Goal: Information Seeking & Learning: Learn about a topic

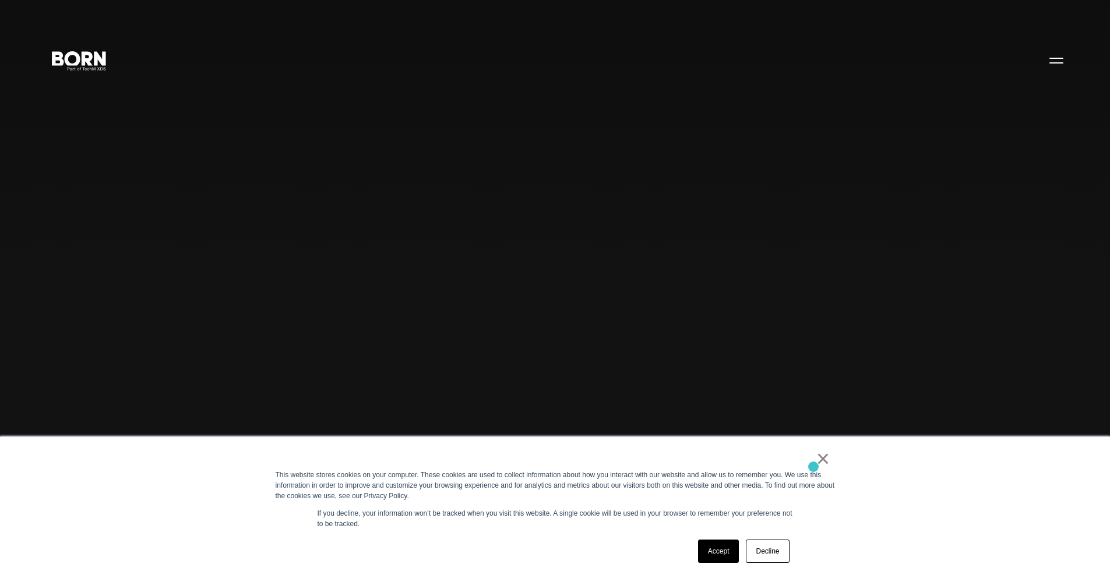
click at [822, 464] on link "×" at bounding box center [823, 458] width 14 height 10
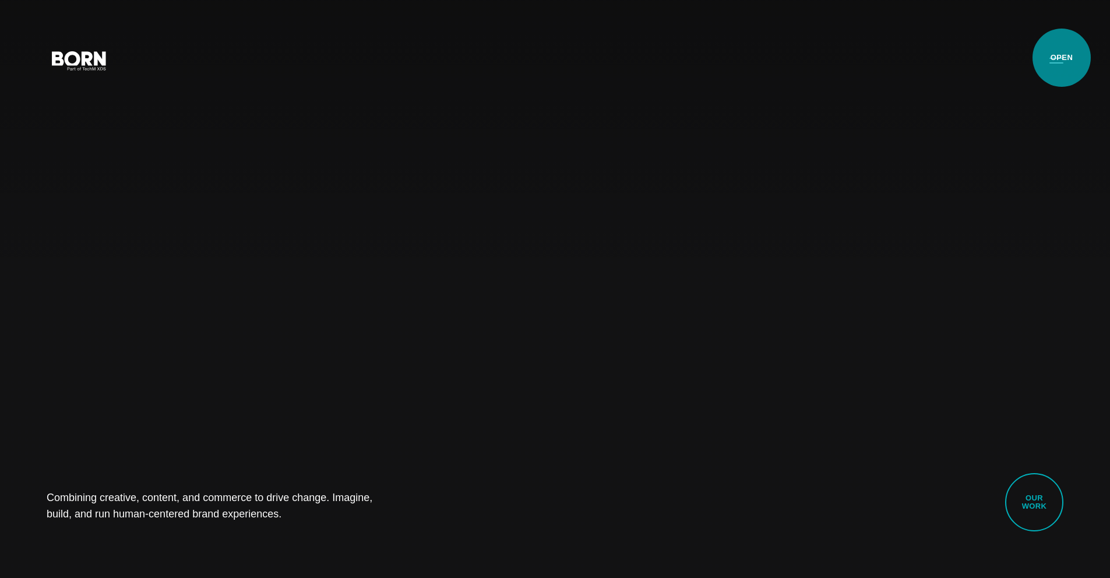
click at [1062, 58] on button "Primary Menu" at bounding box center [1056, 60] width 28 height 24
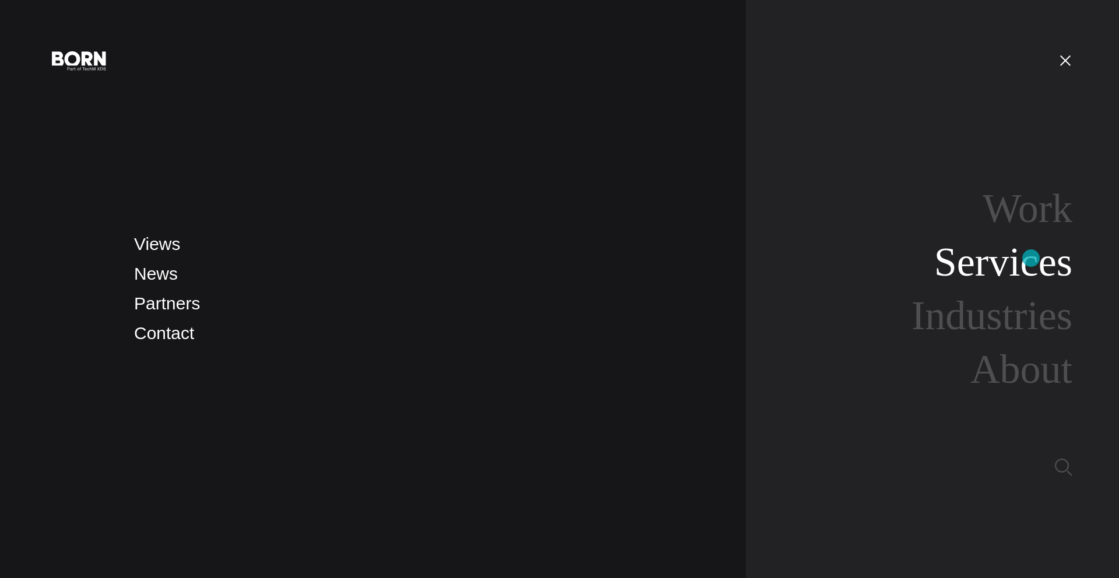
click at [1031, 258] on link "Services" at bounding box center [1003, 261] width 138 height 45
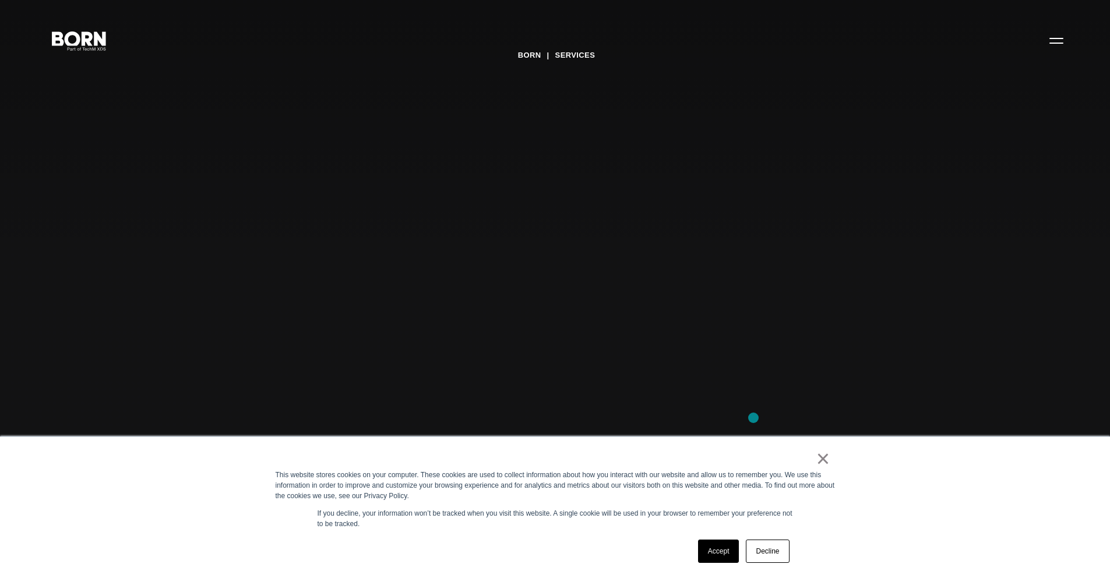
scroll to position [20, 0]
click at [725, 548] on link "Accept" at bounding box center [718, 551] width 41 height 23
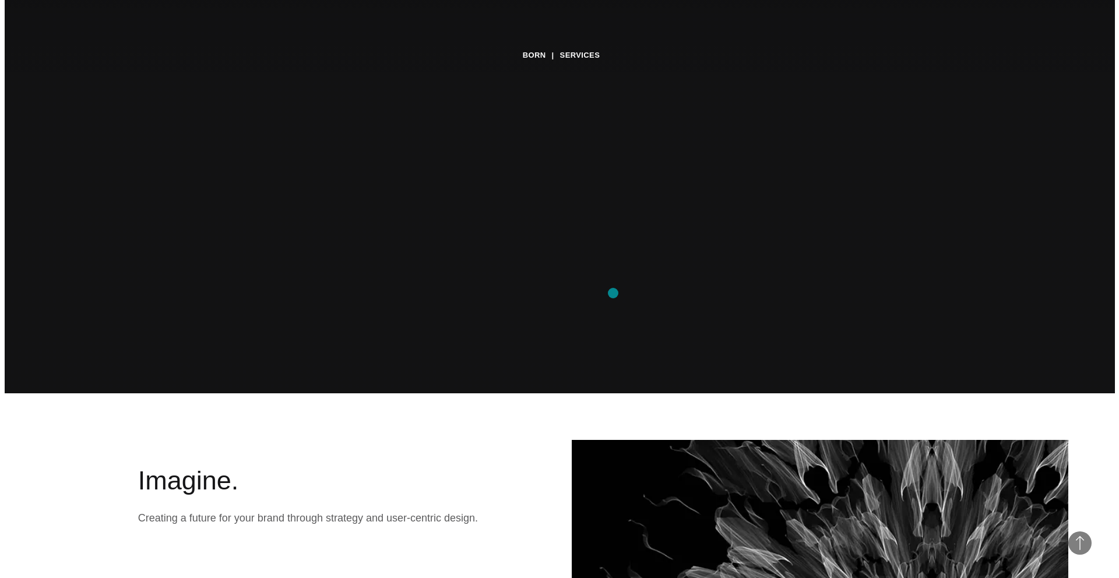
scroll to position [0, 0]
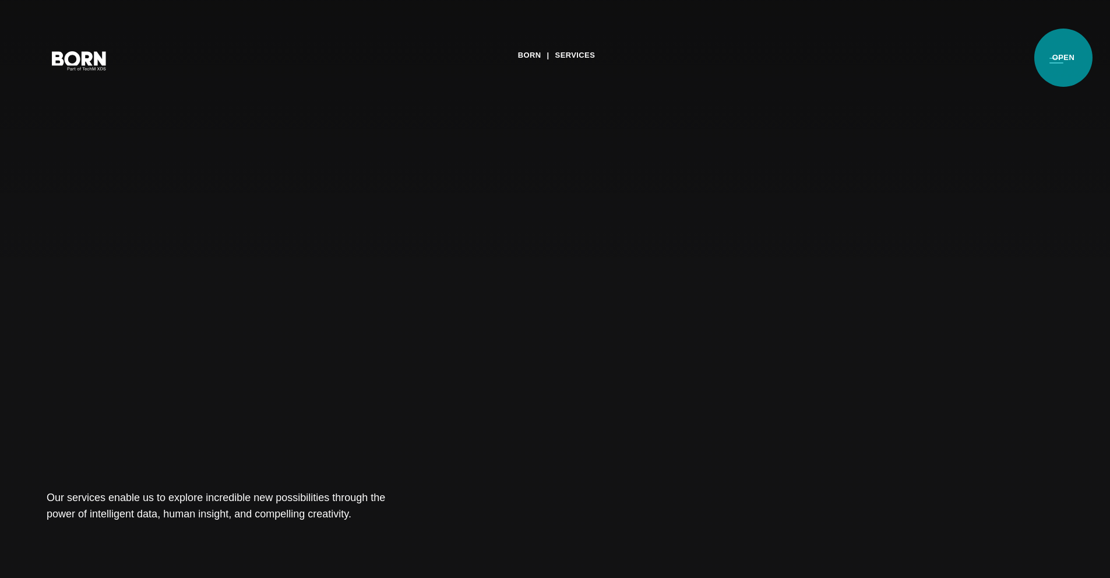
click at [1063, 58] on button "Primary Menu" at bounding box center [1056, 60] width 28 height 24
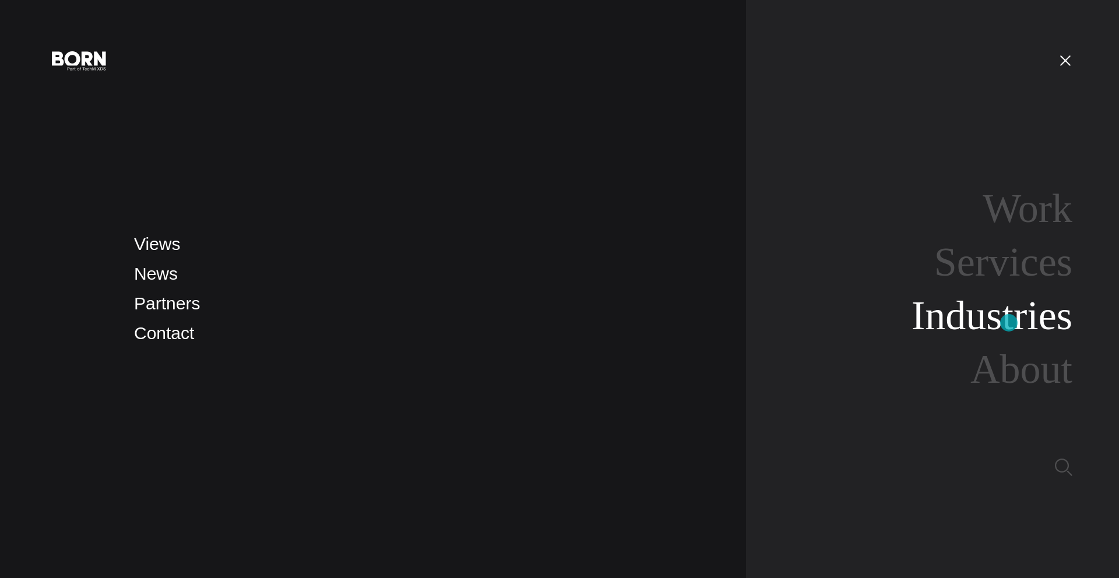
click at [1009, 323] on link "Industries" at bounding box center [991, 315] width 161 height 45
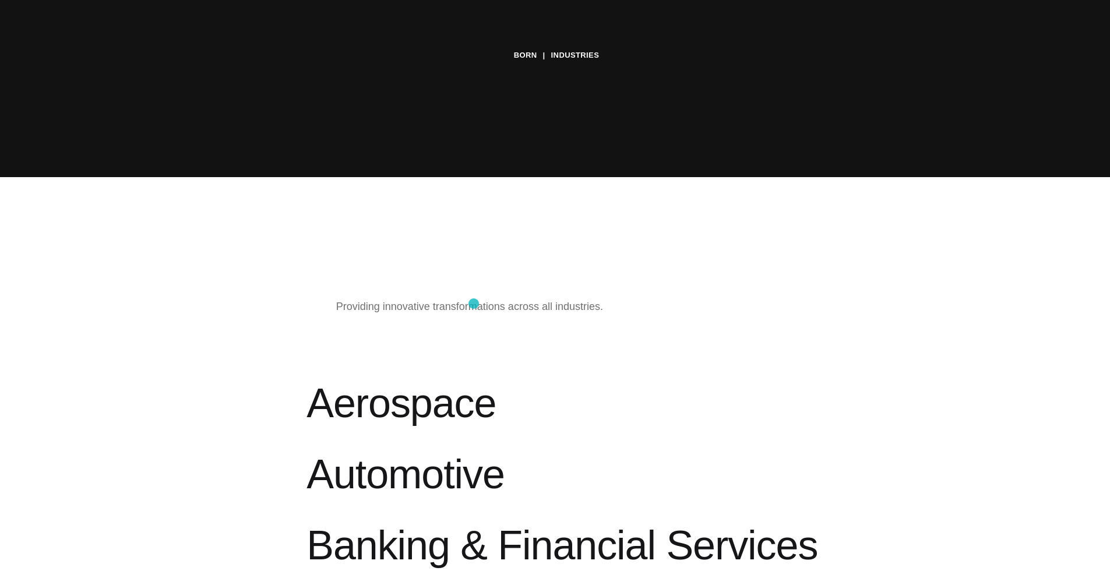
scroll to position [566, 0]
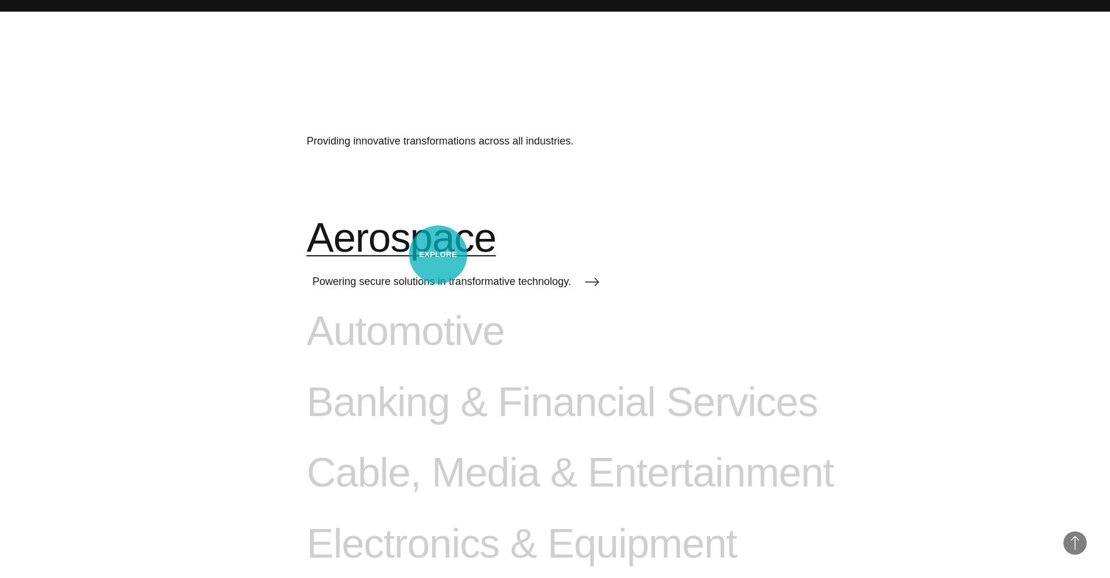
click at [438, 255] on span "Aerospace" at bounding box center [400, 238] width 189 height 48
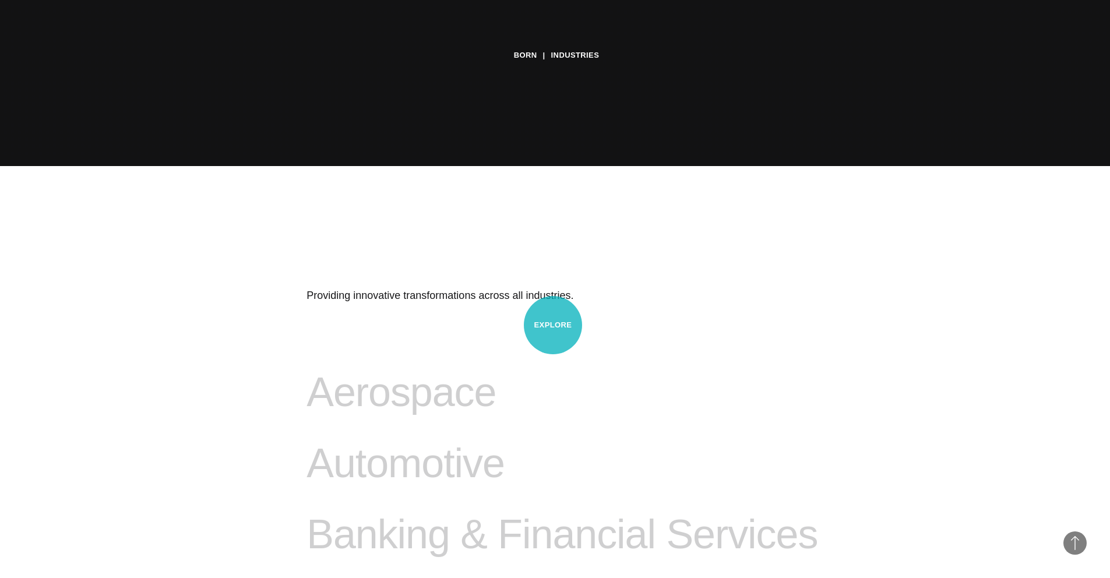
scroll to position [584, 0]
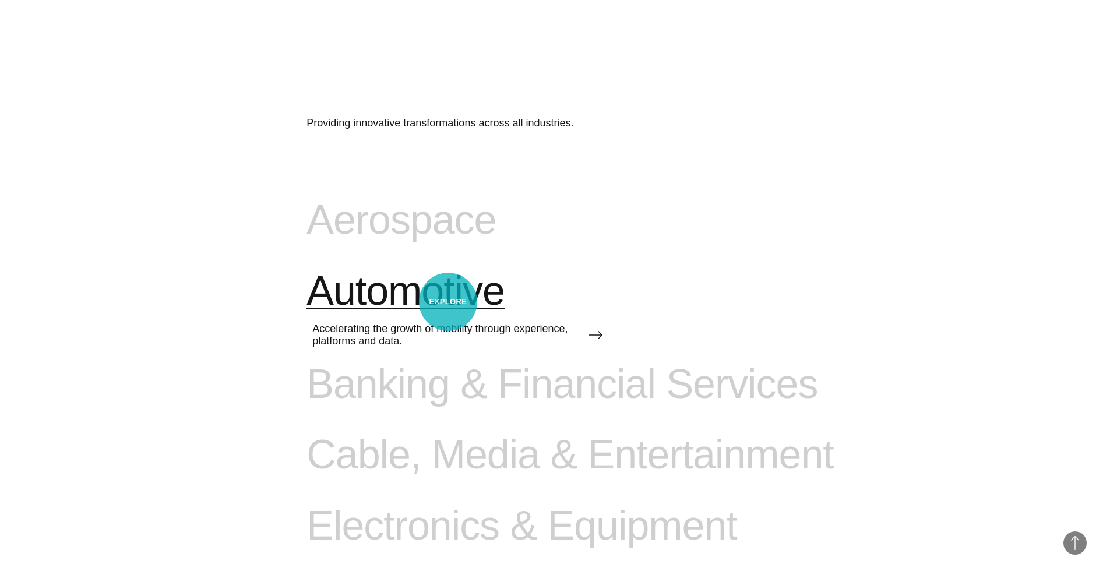
click at [448, 302] on span "Automotive" at bounding box center [405, 291] width 198 height 48
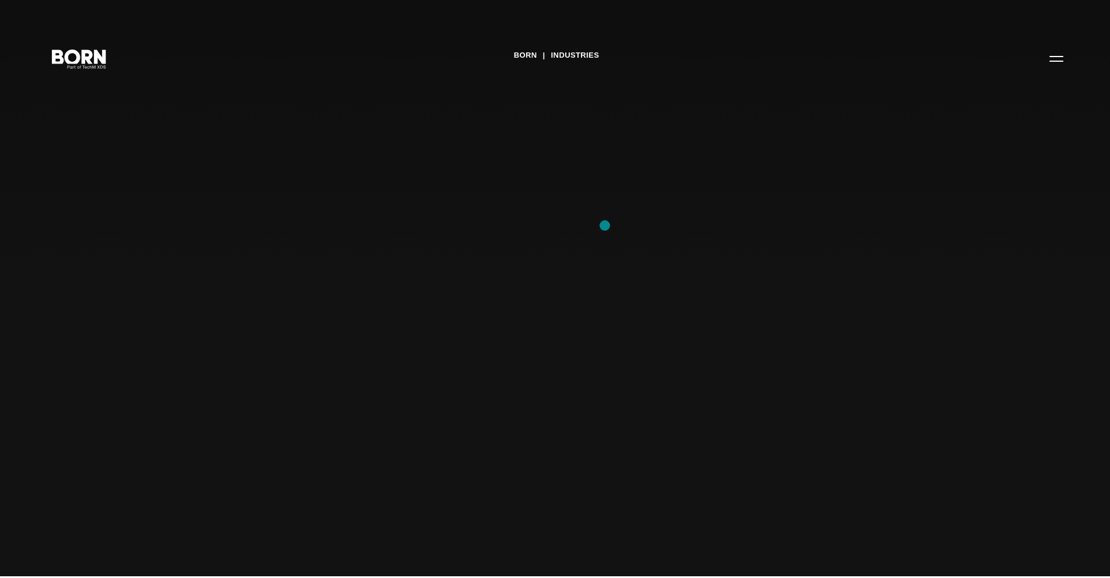
scroll to position [0, 0]
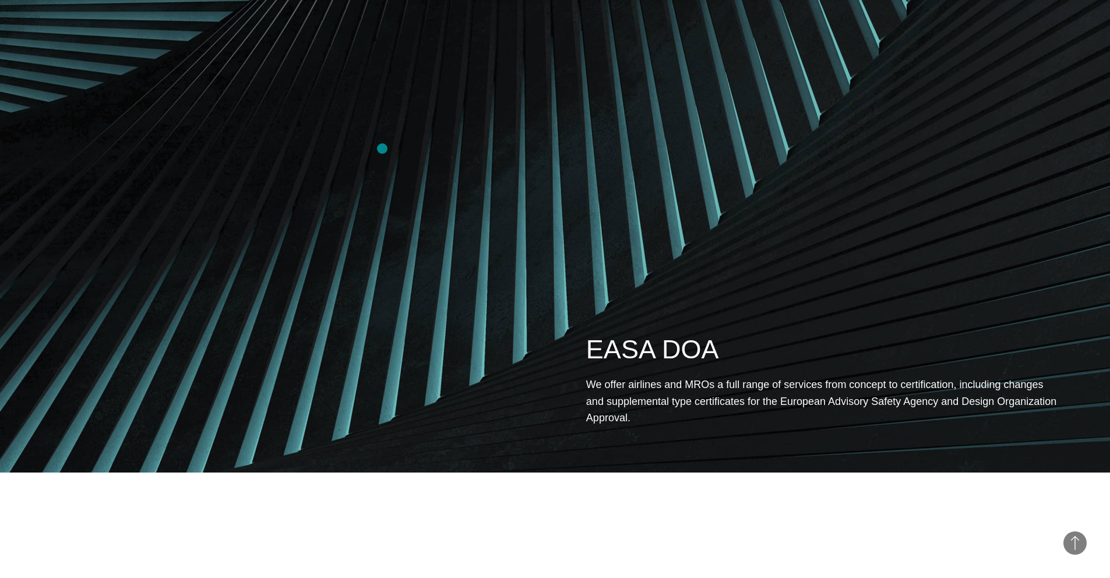
scroll to position [562, 0]
